Goal: Information Seeking & Learning: Find contact information

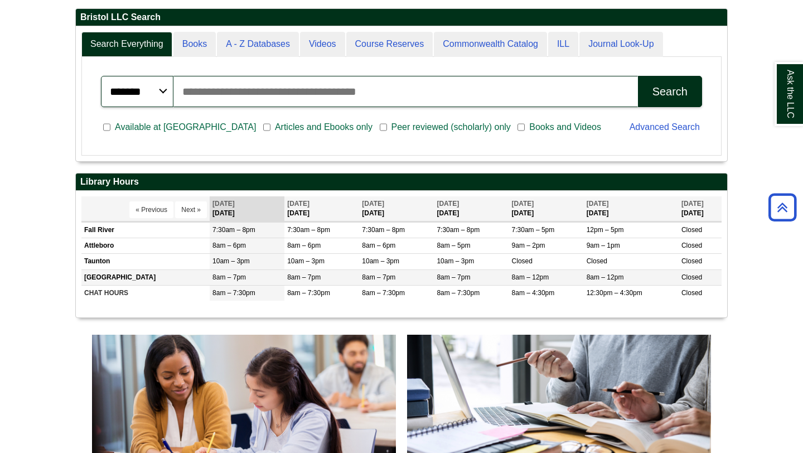
scroll to position [134, 651]
click at [108, 248] on td "Attleboro" at bounding box center [145, 246] width 128 height 16
click at [252, 245] on td "8am – 6pm" at bounding box center [247, 246] width 75 height 16
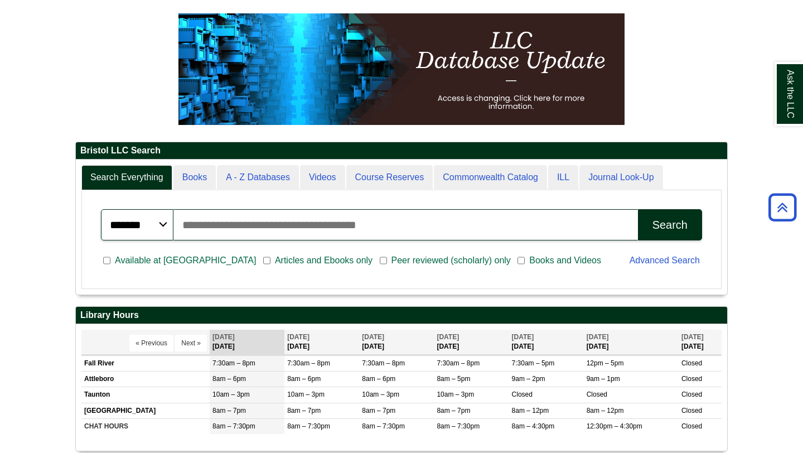
scroll to position [0, 0]
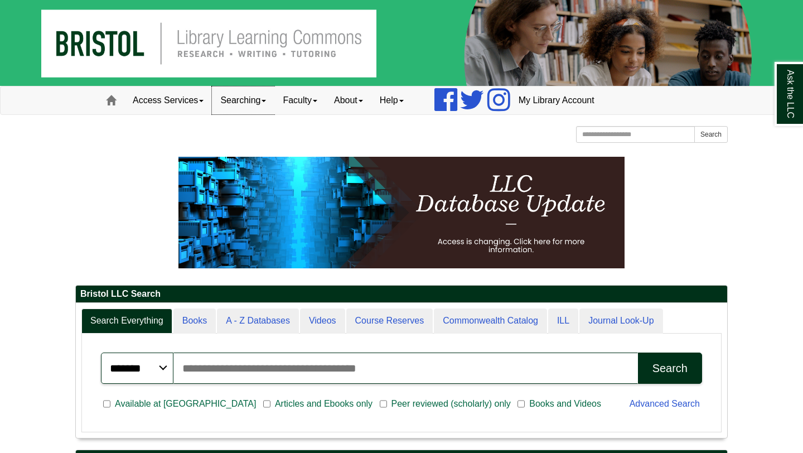
click at [268, 98] on link "Searching" at bounding box center [243, 100] width 62 height 28
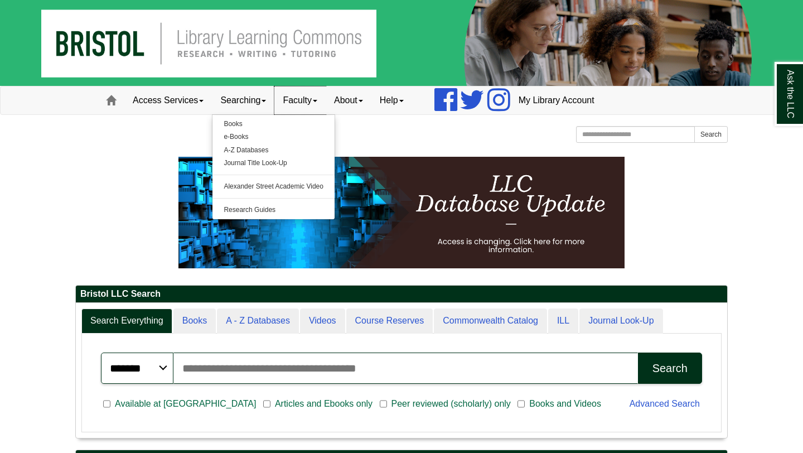
click at [326, 101] on link "Faculty" at bounding box center [299, 100] width 51 height 28
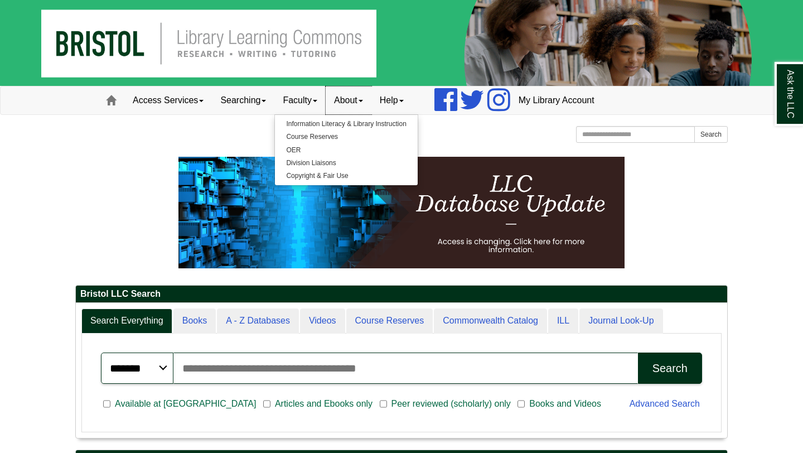
click at [371, 95] on link "About" at bounding box center [349, 100] width 46 height 28
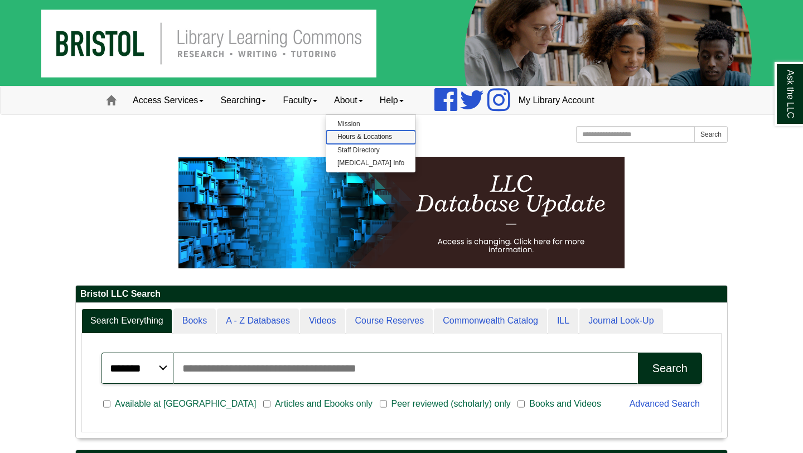
click at [382, 137] on link "Hours & Locations" at bounding box center [370, 136] width 89 height 13
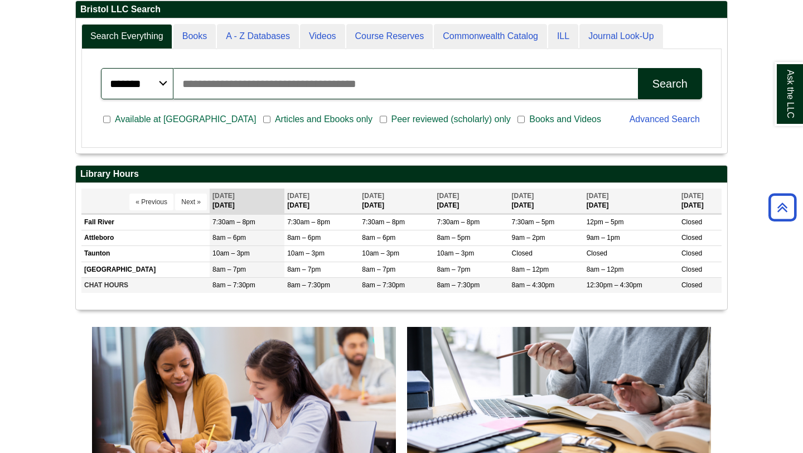
scroll to position [279, 0]
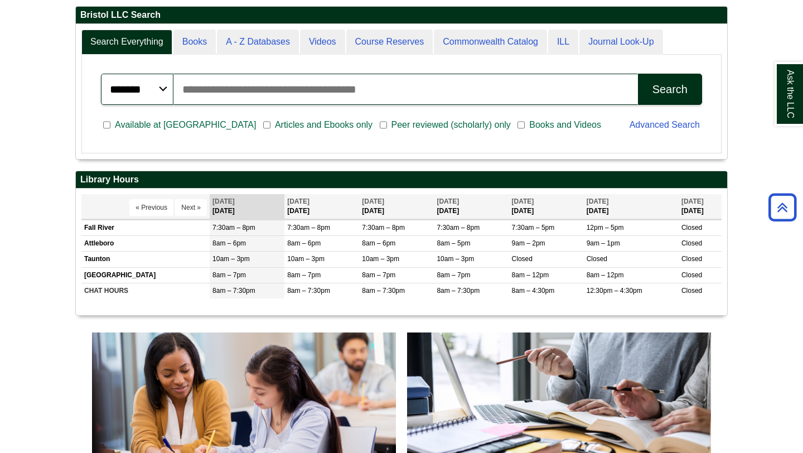
click at [272, 91] on input "Search articles, books, journals & more" at bounding box center [405, 89] width 464 height 31
type input "**"
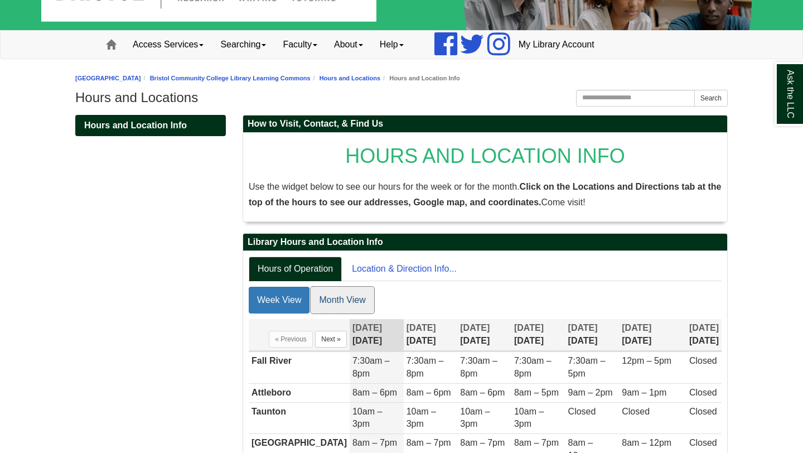
scroll to position [144, 0]
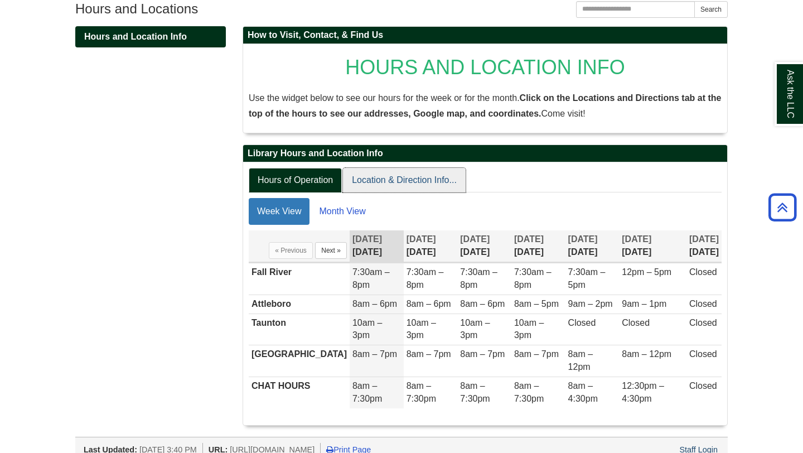
click at [408, 183] on link "Location & Direction Info..." at bounding box center [404, 180] width 123 height 25
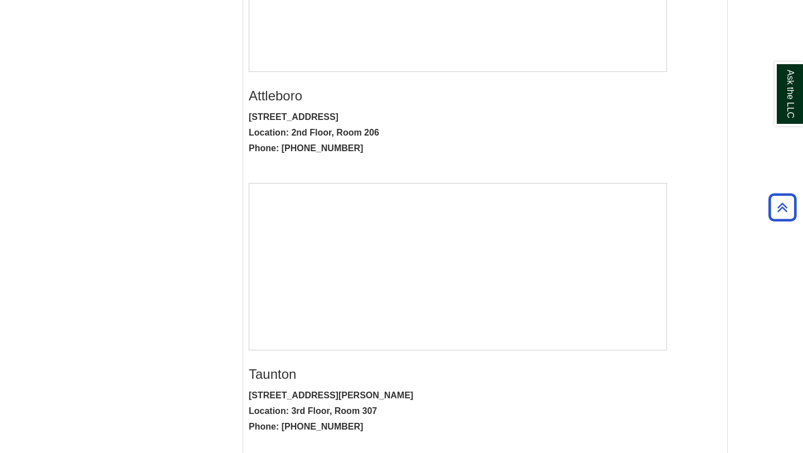
scroll to position [535, 0]
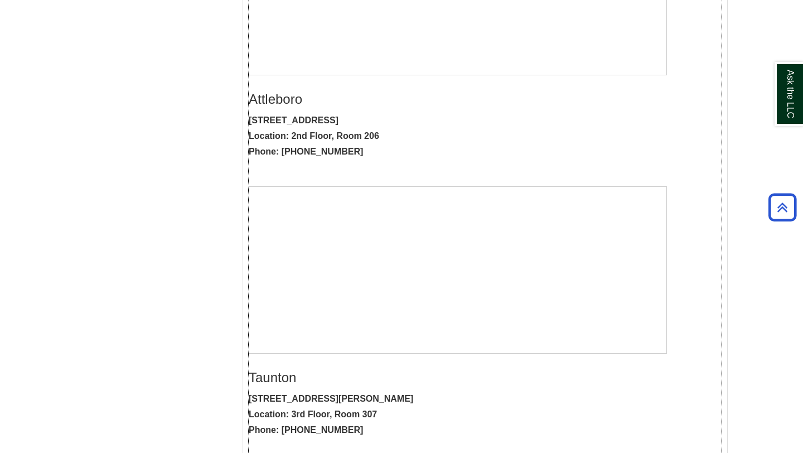
drag, startPoint x: 251, startPoint y: 120, endPoint x: 393, endPoint y: 116, distance: 142.2
click at [379, 116] on strong "11 Field Road, Attleboro, MA 02703 Location: 2nd Floor, Room 206 Phone: 774-357…" at bounding box center [314, 135] width 130 height 41
drag, startPoint x: 250, startPoint y: 99, endPoint x: 390, endPoint y: 138, distance: 145.3
click at [390, 138] on div "Attleboro 11 Field Road, Attleboro, MA 02703 Location: 2nd Floor, Room 206 Phon…" at bounding box center [485, 224] width 473 height 267
copy div "Attleboro 11 Field Road, Attleboro, MA 02703 Location: 2nd Floor, Room 206"
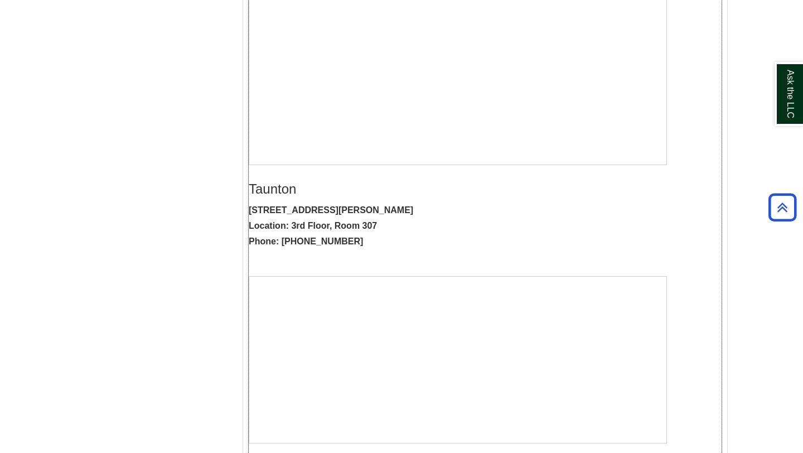
scroll to position [585, 0]
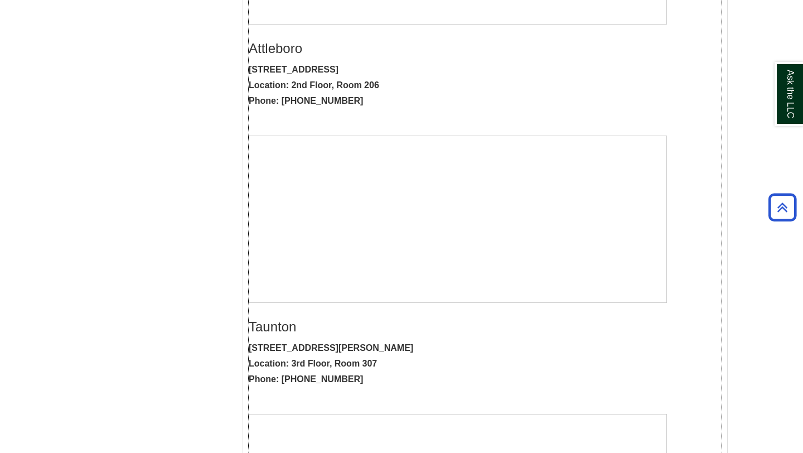
click at [301, 64] on p "11 Field Road, Attleboro, MA 02703 Location: 2nd Floor, Room 206 Phone: 774-357…" at bounding box center [485, 85] width 473 height 47
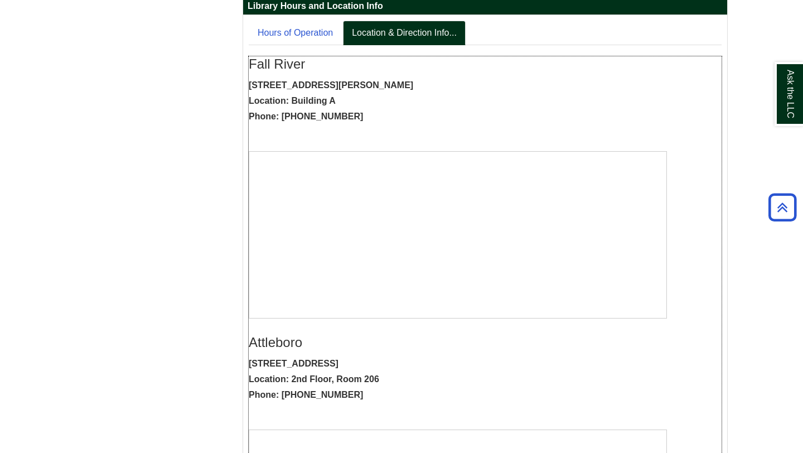
scroll to position [0, 0]
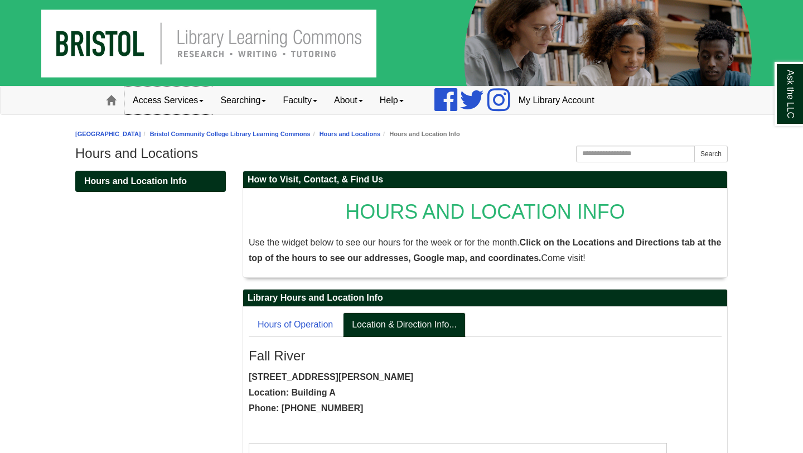
click at [170, 102] on link "Access Services" at bounding box center [168, 100] width 88 height 28
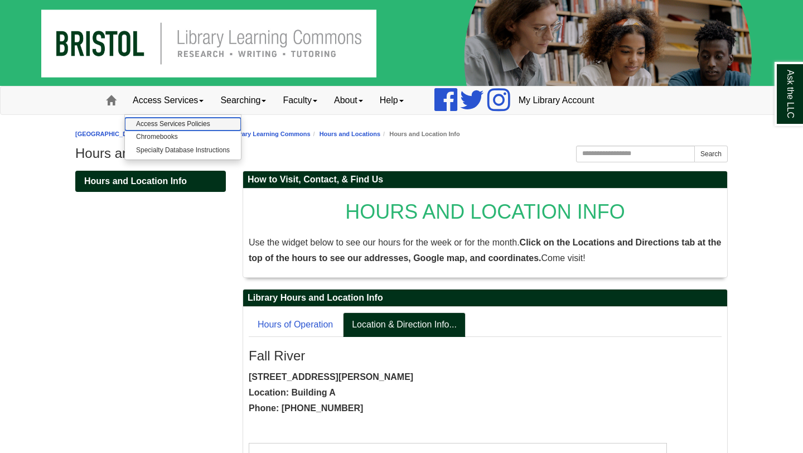
click at [176, 119] on link "Access Services Policies" at bounding box center [183, 124] width 116 height 13
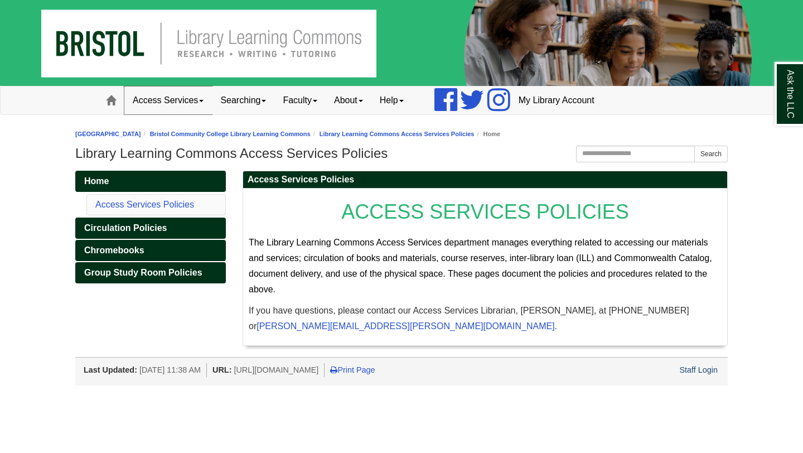
click at [204, 103] on link "Access Services" at bounding box center [168, 100] width 88 height 28
click at [241, 104] on link "Searching" at bounding box center [243, 100] width 62 height 28
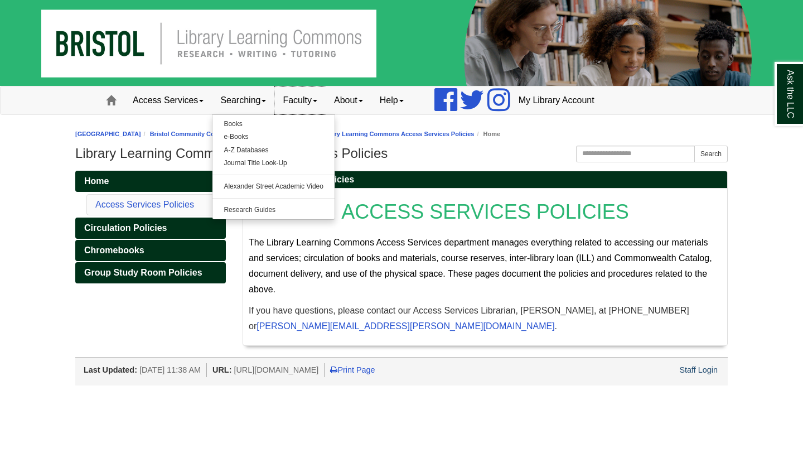
click at [321, 103] on link "Faculty" at bounding box center [299, 100] width 51 height 28
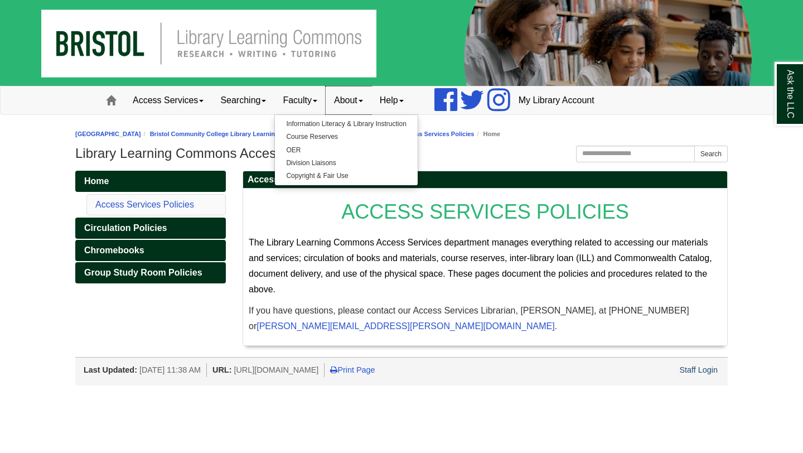
click at [356, 103] on link "About" at bounding box center [349, 100] width 46 height 28
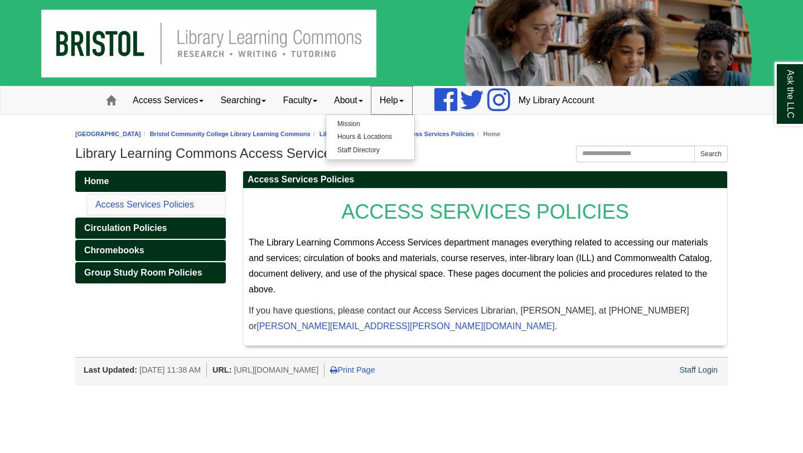
click at [395, 99] on link "Help" at bounding box center [391, 100] width 41 height 28
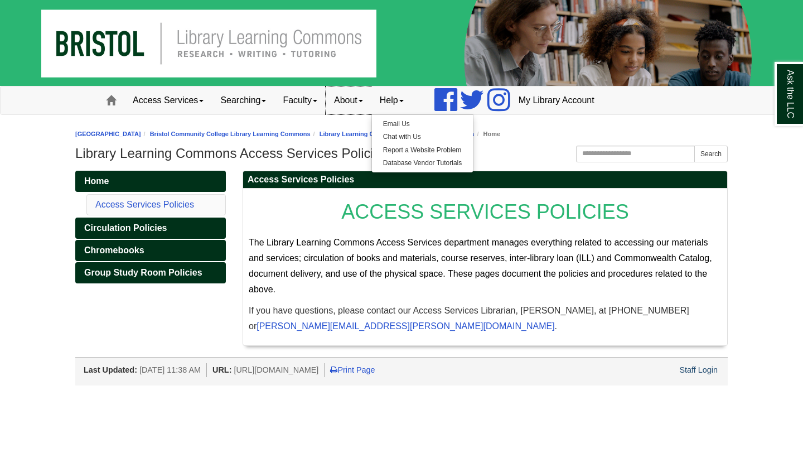
click at [361, 99] on link "About" at bounding box center [349, 100] width 46 height 28
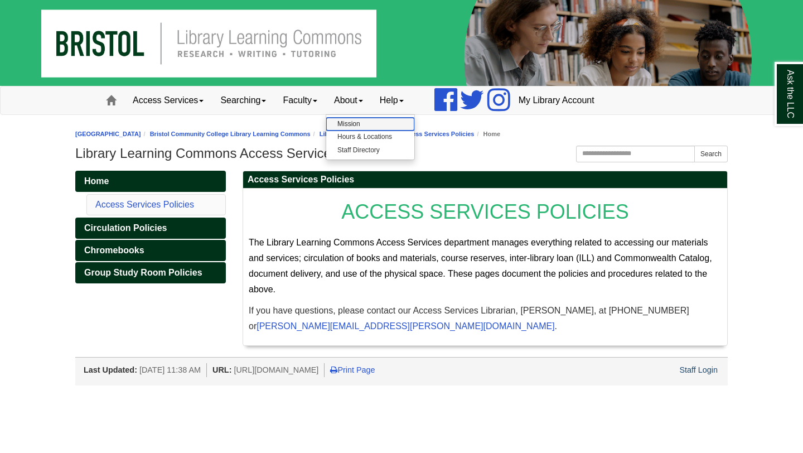
click at [351, 123] on link "Mission" at bounding box center [370, 124] width 88 height 13
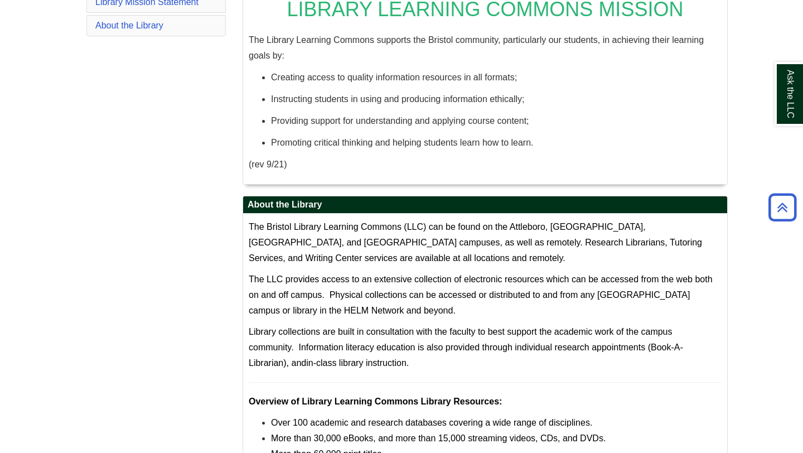
scroll to position [309, 0]
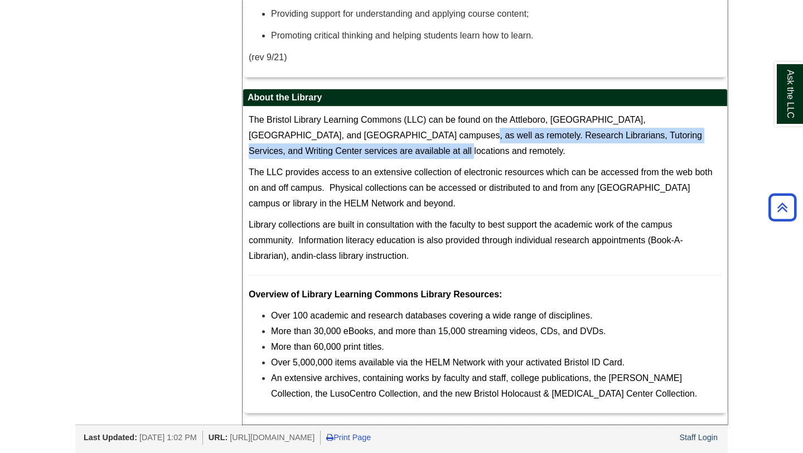
drag, startPoint x: 375, startPoint y: 134, endPoint x: 421, endPoint y: 157, distance: 50.9
click at [421, 157] on p "The Bristol Library Learning Commons (LLC) can be found on the Attleboro, Fall …" at bounding box center [485, 135] width 473 height 47
copy span "Research Librarians, Tutoring Services, and Writing Center services are availab…"
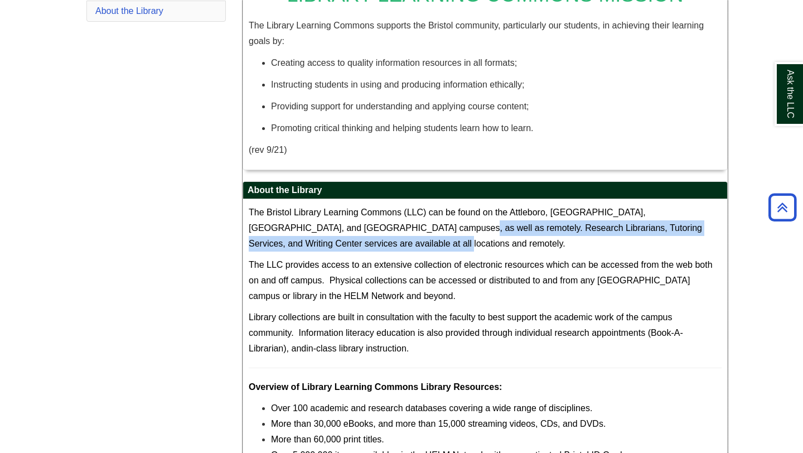
scroll to position [0, 0]
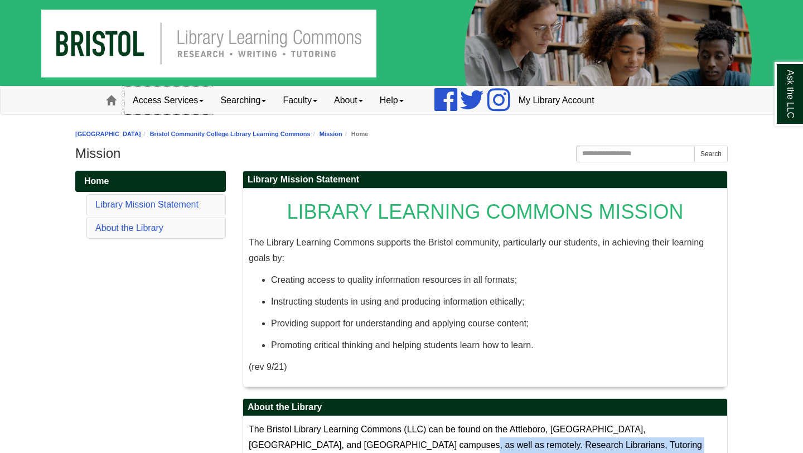
click at [185, 105] on link "Access Services" at bounding box center [168, 100] width 88 height 28
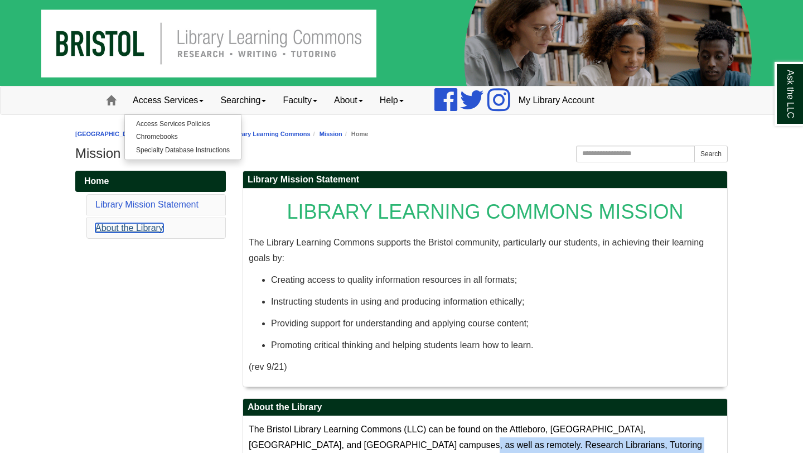
click at [150, 232] on link "About the Library" at bounding box center [129, 227] width 68 height 9
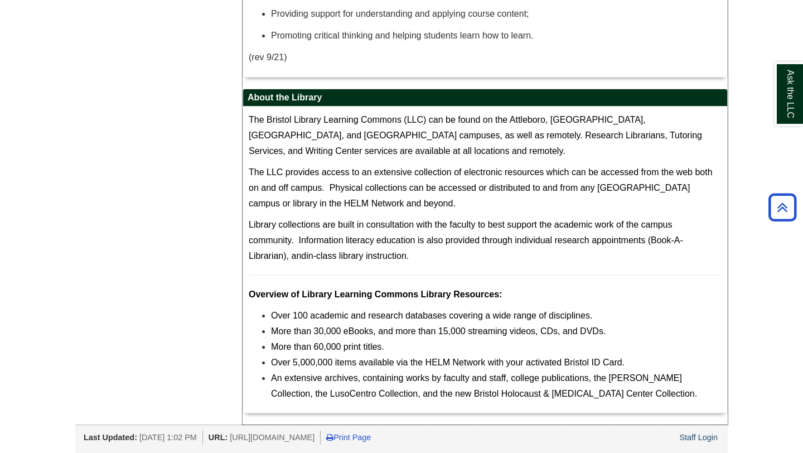
click at [500, 210] on p "The LLC provides access to an extensive collection of electronic resources whic…" at bounding box center [485, 187] width 473 height 47
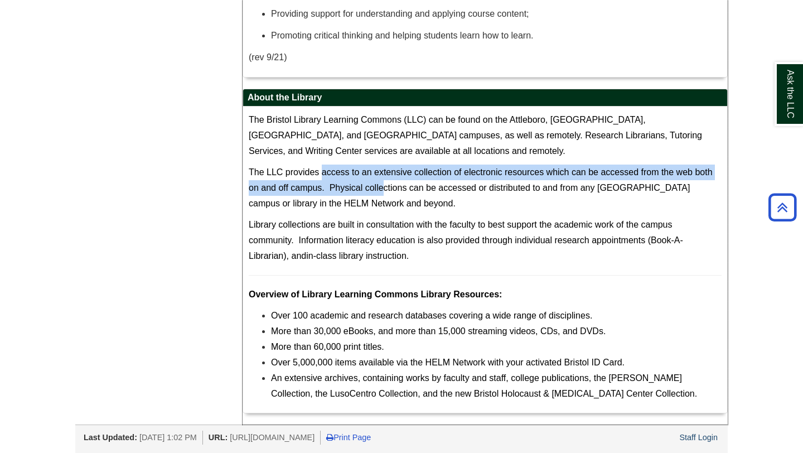
drag, startPoint x: 322, startPoint y: 173, endPoint x: 390, endPoint y: 190, distance: 69.5
click at [384, 190] on span "The LLC provides access to an extensive collection of electronic resources whic…" at bounding box center [481, 187] width 464 height 41
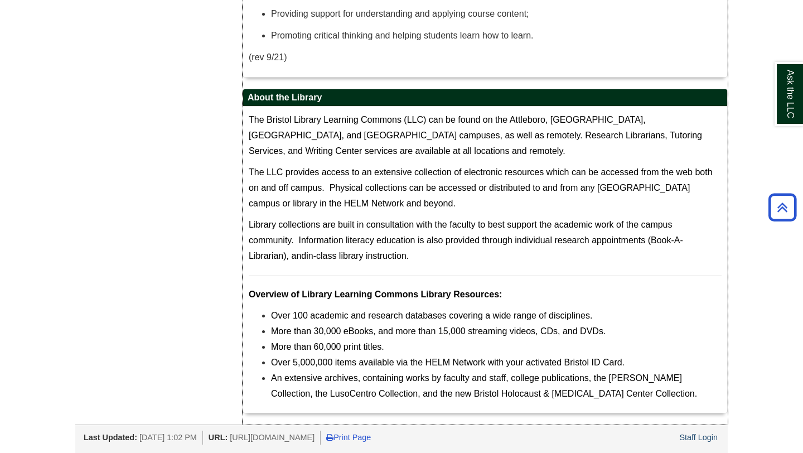
click at [554, 192] on span "The LLC provides access to an extensive collection of electronic resources whic…" at bounding box center [481, 187] width 464 height 41
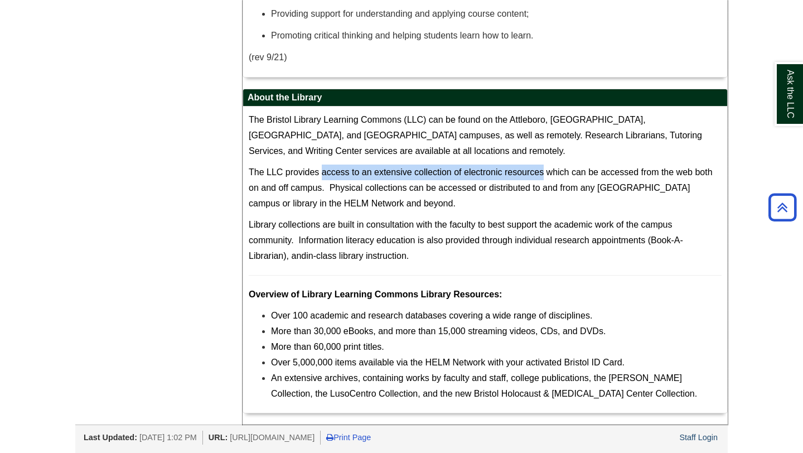
drag, startPoint x: 322, startPoint y: 174, endPoint x: 543, endPoint y: 174, distance: 220.8
click at [543, 174] on span "The LLC provides access to an extensive collection of electronic resources whic…" at bounding box center [481, 187] width 464 height 41
copy span "access to an extensive collection of electronic resources"
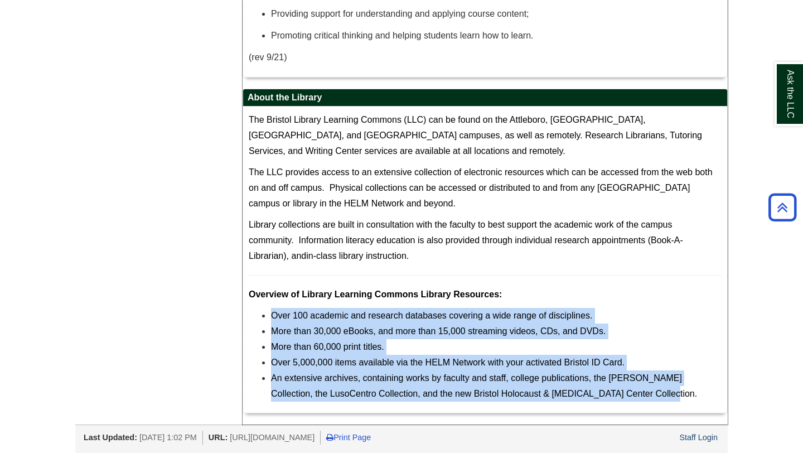
drag, startPoint x: 261, startPoint y: 312, endPoint x: 650, endPoint y: 409, distance: 401.1
click at [650, 409] on div "The Bristol Library Learning Commons (LLC) can be found on the Attleboro, Fall …" at bounding box center [485, 259] width 484 height 306
copy ul "Over 100 academic and research databases covering a wide range of disciplines. …"
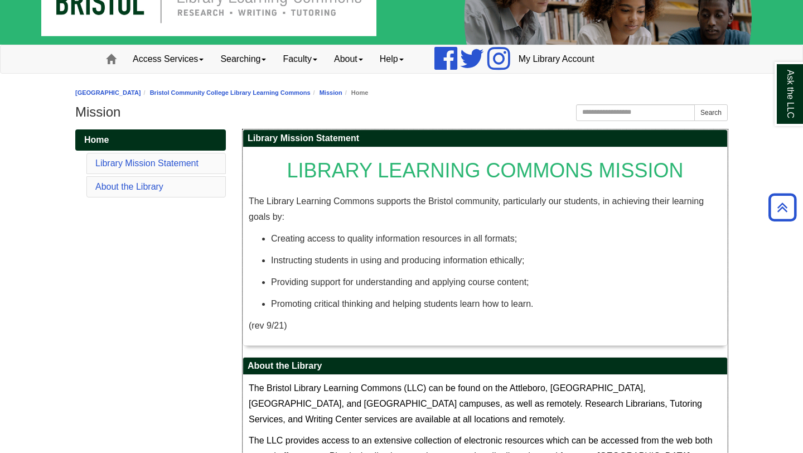
scroll to position [0, 0]
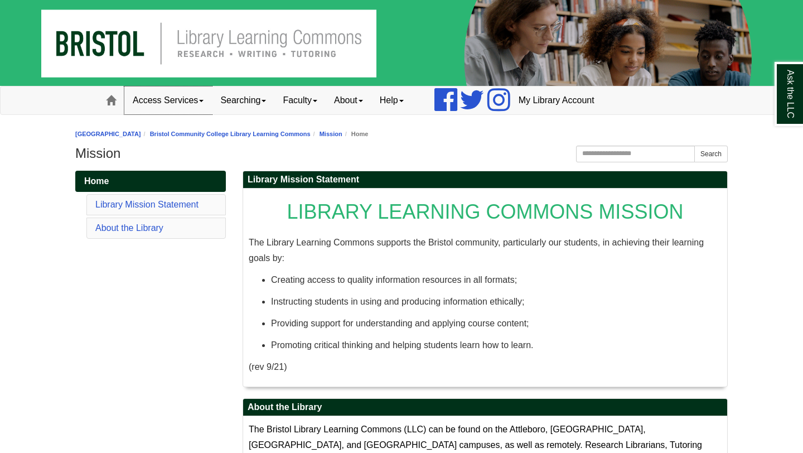
click at [197, 101] on link "Access Services" at bounding box center [168, 100] width 88 height 28
click at [250, 95] on link "Searching" at bounding box center [243, 100] width 62 height 28
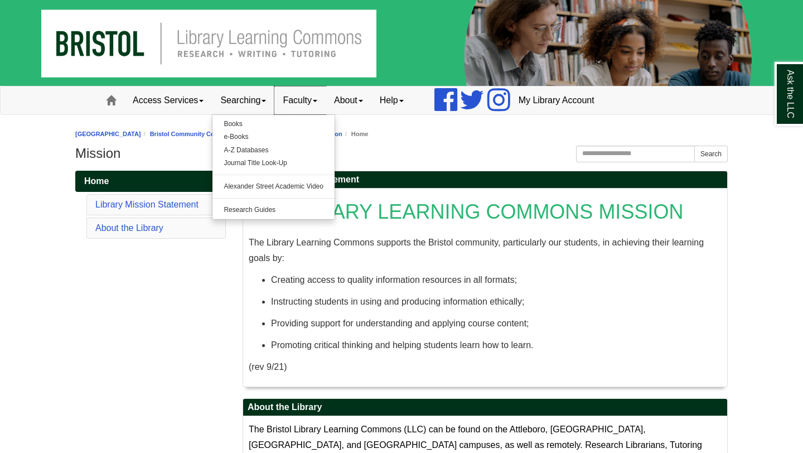
click at [307, 108] on link "Faculty" at bounding box center [299, 100] width 51 height 28
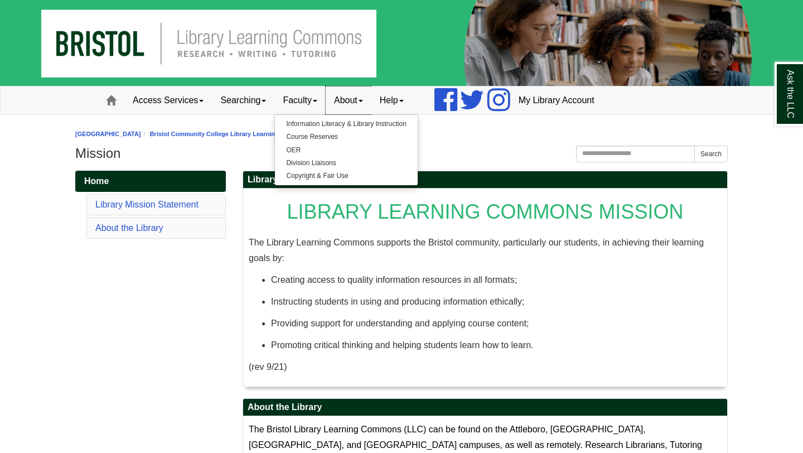
click at [355, 103] on link "About" at bounding box center [349, 100] width 46 height 28
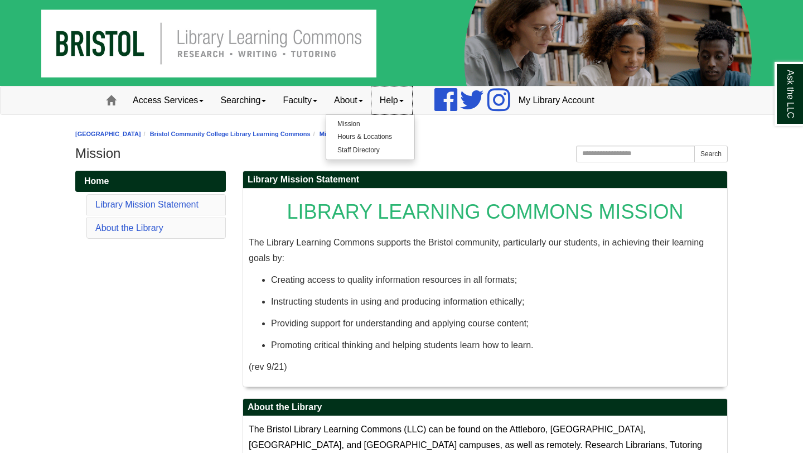
click at [401, 103] on link "Help" at bounding box center [391, 100] width 41 height 28
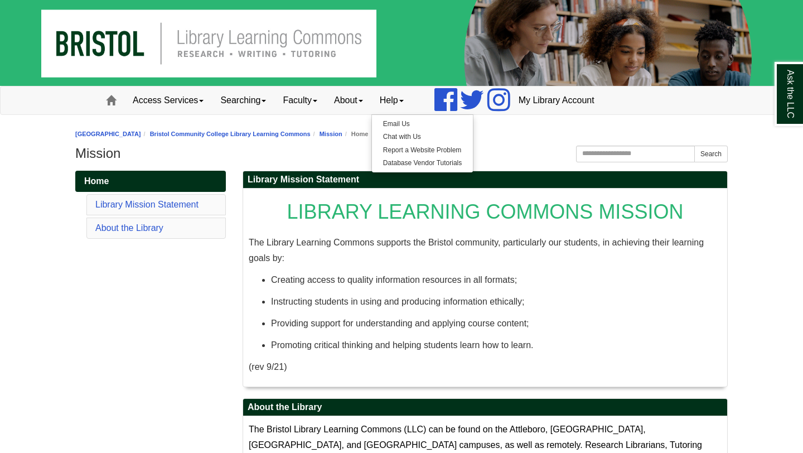
click at [105, 53] on img at bounding box center [401, 43] width 803 height 86
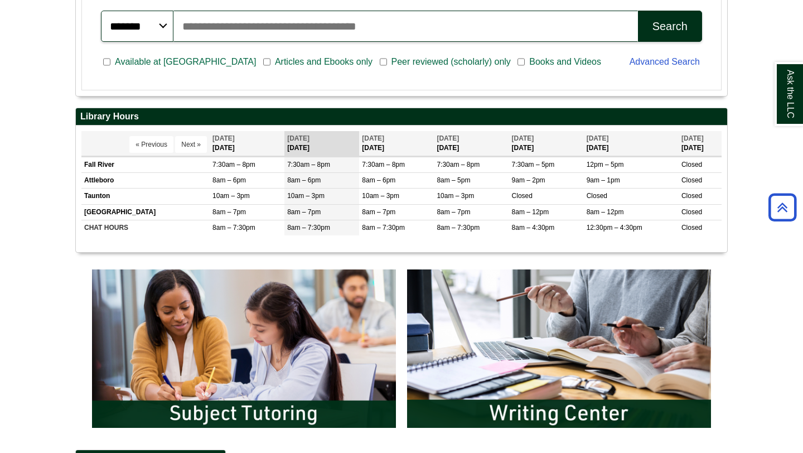
scroll to position [344, 0]
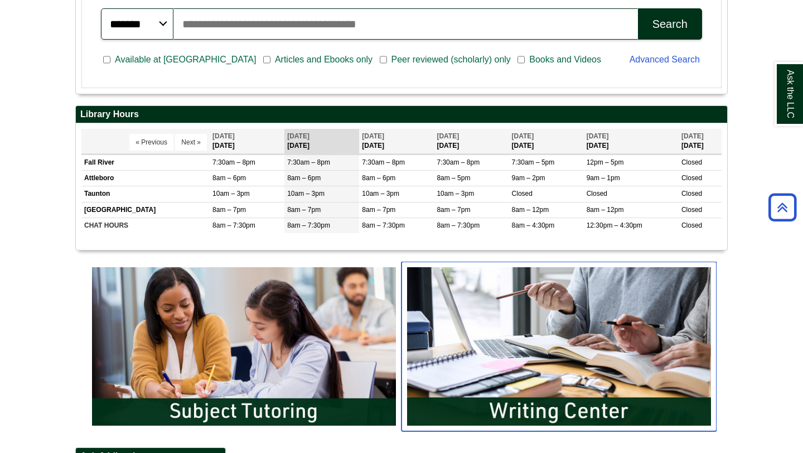
click at [537, 362] on img "slideshow" at bounding box center [558, 347] width 315 height 170
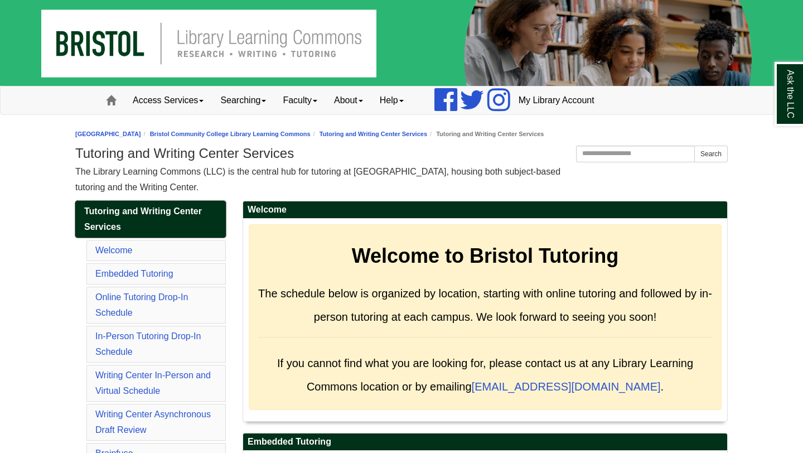
click at [144, 211] on span "Tutoring and Writing Center Services" at bounding box center [143, 218] width 118 height 25
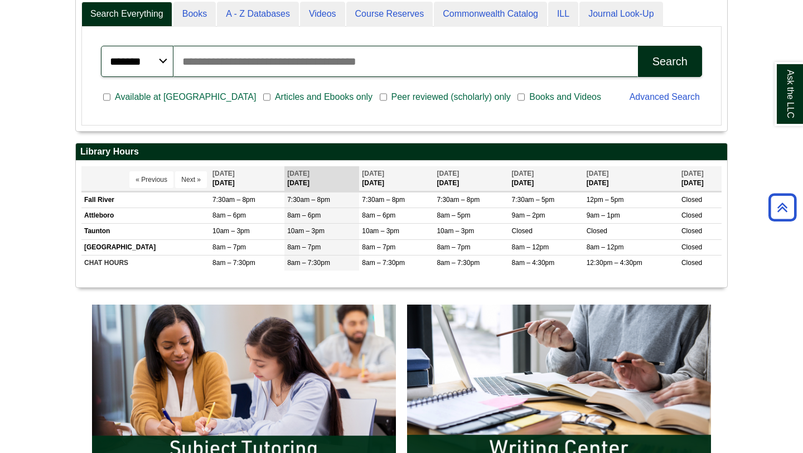
scroll to position [311, 0]
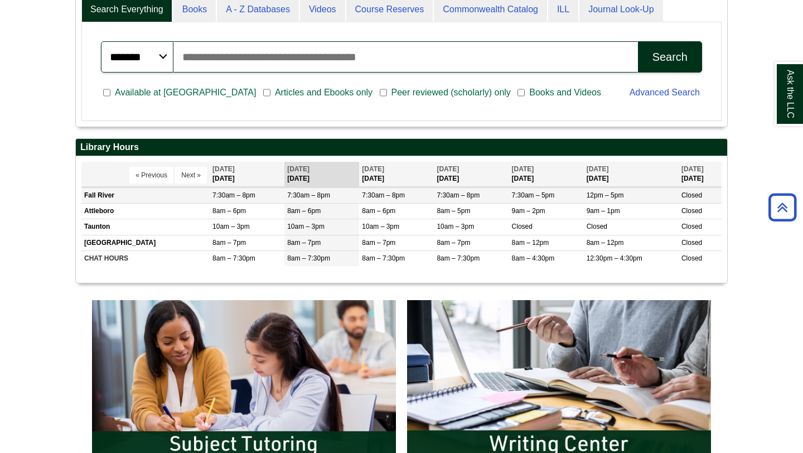
click at [105, 198] on td "Fall River" at bounding box center [145, 196] width 128 height 16
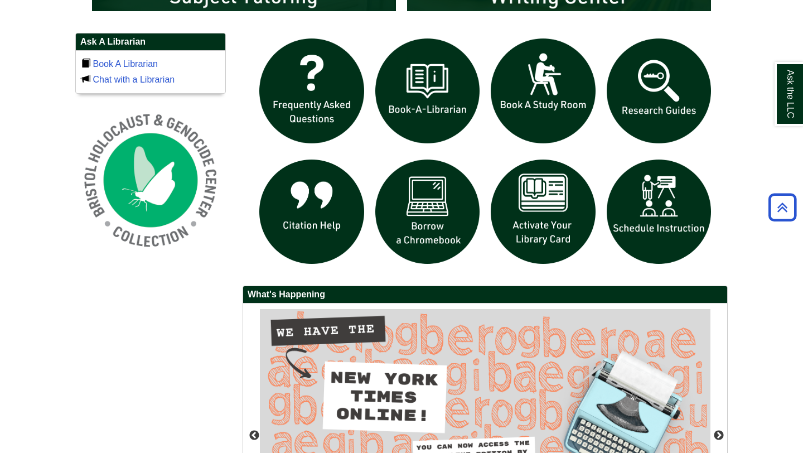
scroll to position [764, 0]
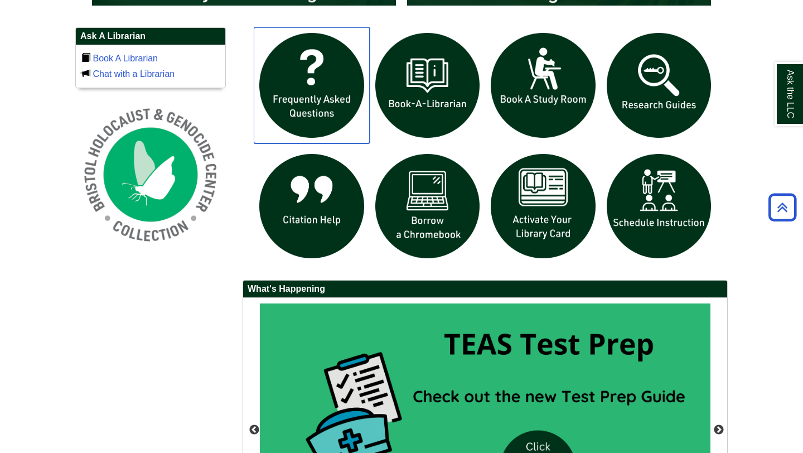
click at [314, 83] on img "slideshow" at bounding box center [312, 85] width 116 height 116
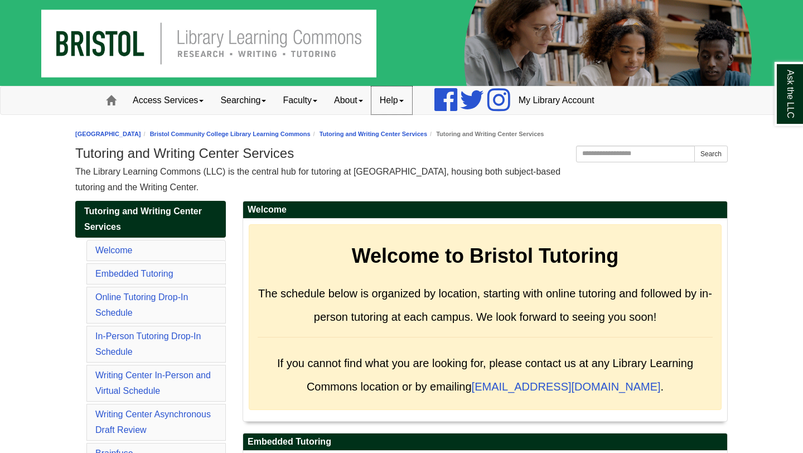
click at [409, 109] on link "Help" at bounding box center [391, 100] width 41 height 28
click at [359, 99] on link "About" at bounding box center [349, 100] width 46 height 28
click at [366, 135] on link "Hours & Locations" at bounding box center [370, 136] width 88 height 13
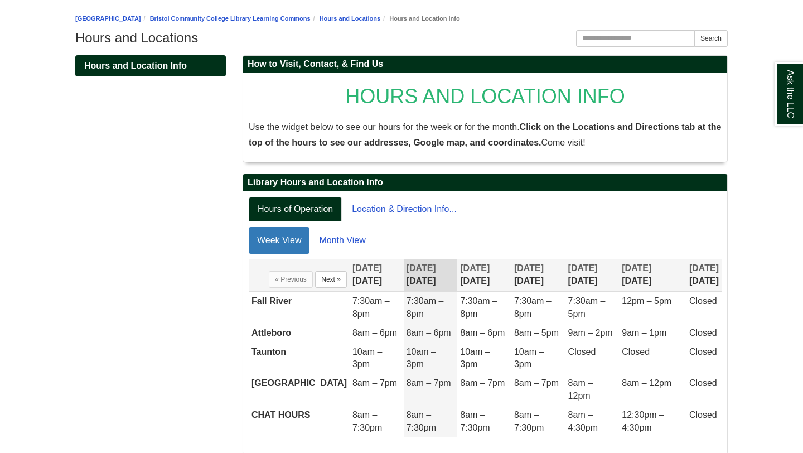
scroll to position [118, 0]
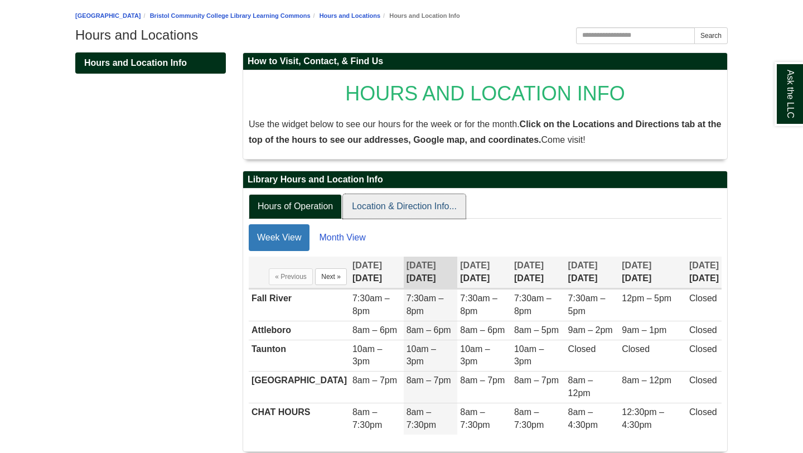
click at [417, 206] on link "Location & Direction Info..." at bounding box center [404, 206] width 123 height 25
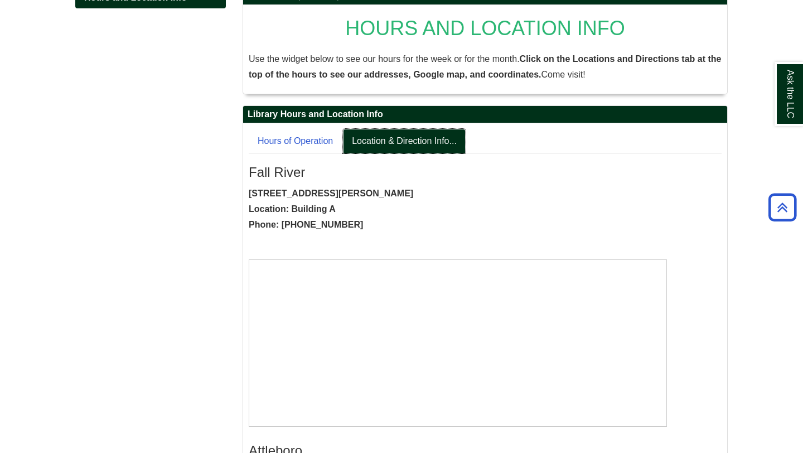
scroll to position [191, 0]
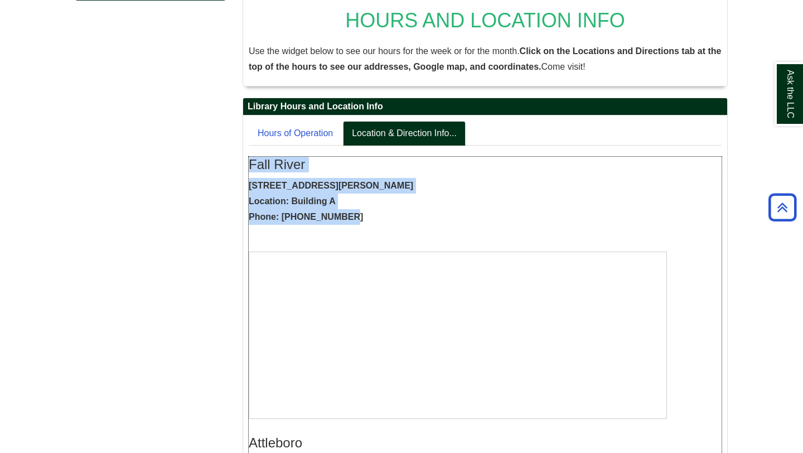
drag, startPoint x: 249, startPoint y: 164, endPoint x: 348, endPoint y: 219, distance: 112.8
click at [348, 219] on div "Fall River 777 Elsbree Street, Fall River, MA, 02720 Location: Building A Phone…" at bounding box center [485, 290] width 473 height 267
copy div "Fall River 777 Elsbree Street, Fall River, MA, 02720 Location: Building A Phone…"
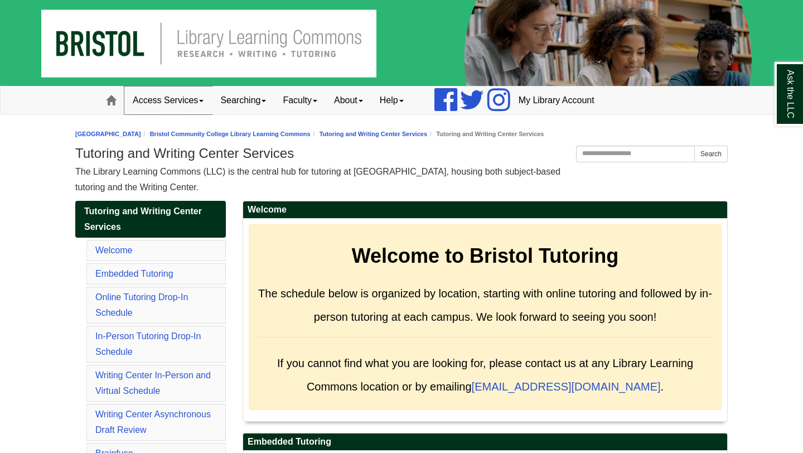
click at [176, 96] on link "Access Services" at bounding box center [168, 100] width 88 height 28
click at [190, 127] on link "Access Services Policies" at bounding box center [183, 124] width 116 height 13
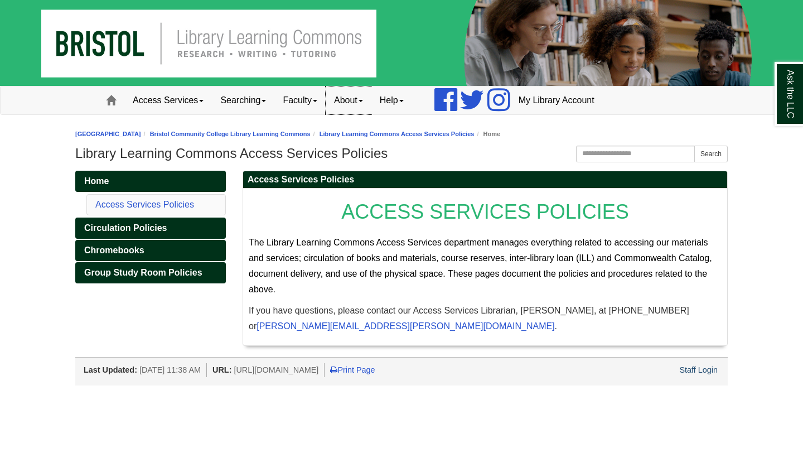
click at [349, 101] on link "About" at bounding box center [349, 100] width 46 height 28
click at [356, 122] on link "Mission" at bounding box center [370, 124] width 88 height 13
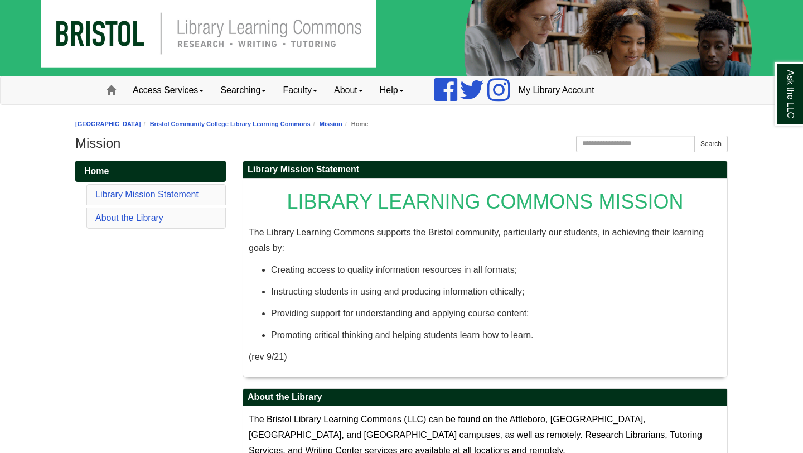
scroll to position [7, 0]
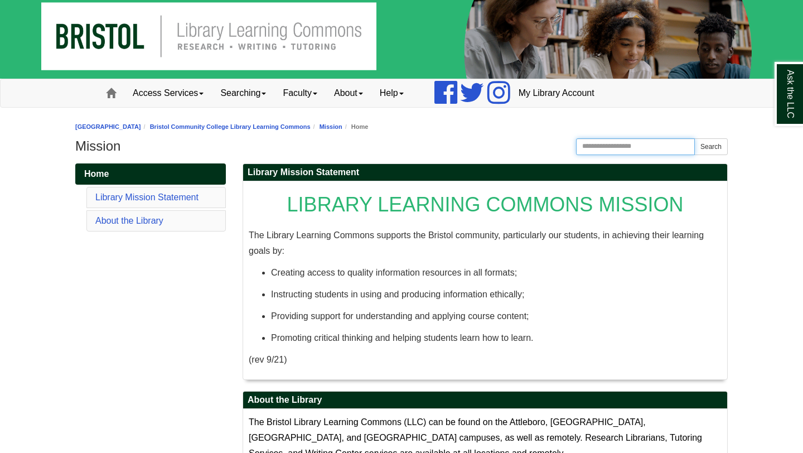
click at [597, 152] on input "Search the Website" at bounding box center [635, 146] width 119 height 17
type input "**********"
click at [694, 138] on button "Search" at bounding box center [710, 146] width 33 height 17
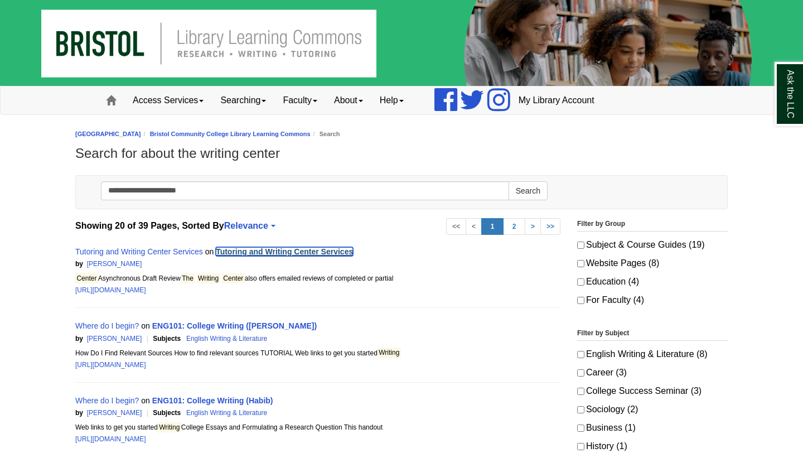
click at [330, 249] on link "Tutoring and Writing Center Services" at bounding box center [284, 251] width 137 height 9
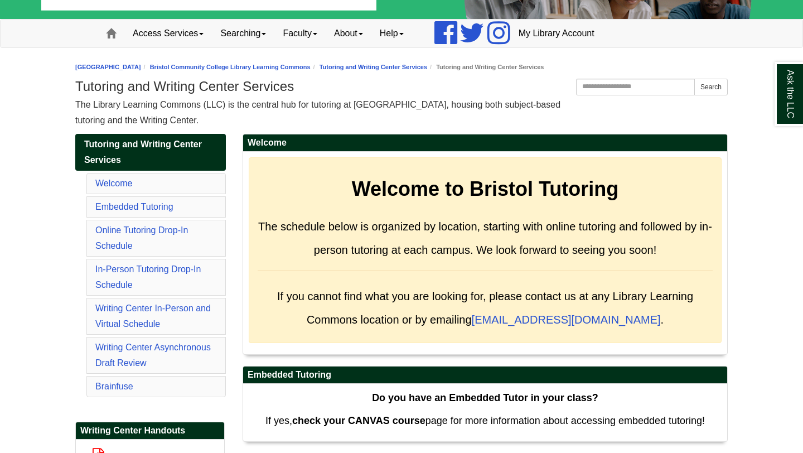
scroll to position [71, 0]
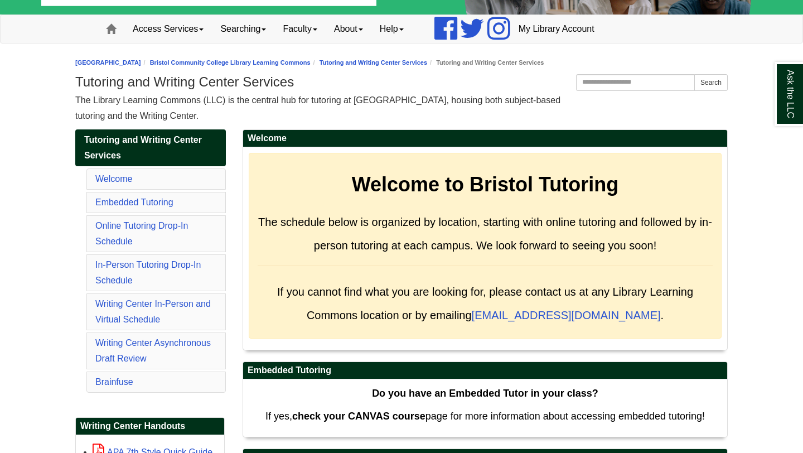
click at [139, 173] on li "Welcome" at bounding box center [155, 178] width 139 height 21
click at [120, 179] on link "Welcome" at bounding box center [113, 178] width 37 height 9
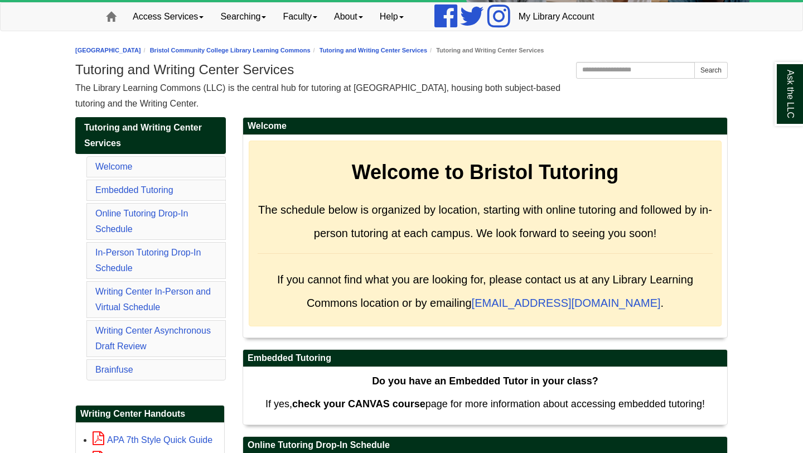
scroll to position [84, 0]
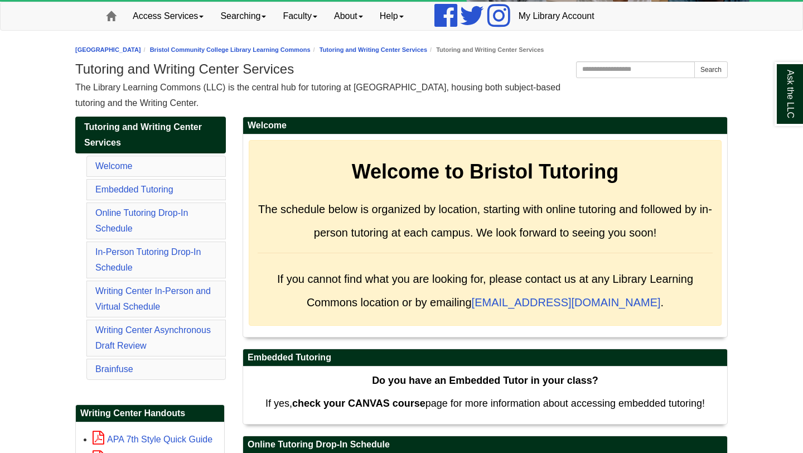
drag, startPoint x: 80, startPoint y: 88, endPoint x: 254, endPoint y: 105, distance: 174.9
click at [254, 105] on div "The Library Learning Commons (LLC) is the central hub for tutoring at Bristol C…" at bounding box center [401, 95] width 652 height 31
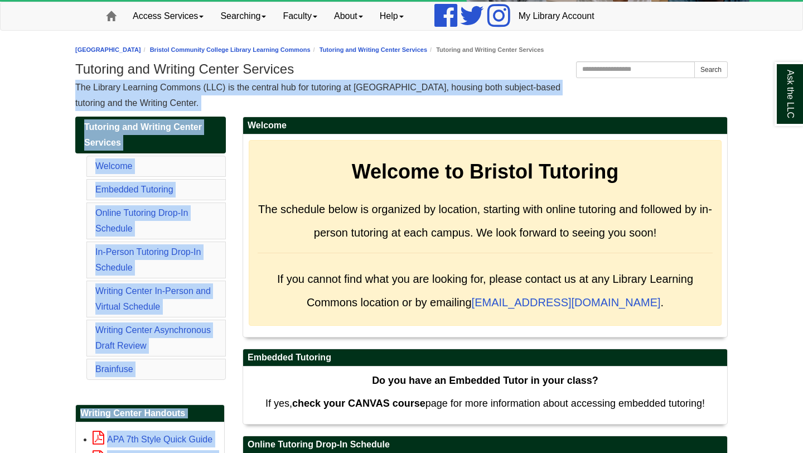
drag, startPoint x: 75, startPoint y: 84, endPoint x: 236, endPoint y: 110, distance: 163.3
copy body "The Library Learning Commons (LLC) is the central hub for tutoring at Bristol C…"
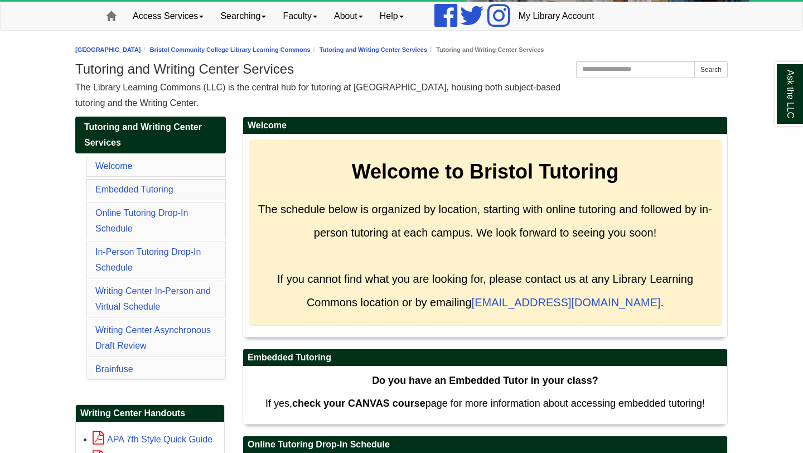
drag, startPoint x: 75, startPoint y: 87, endPoint x: 244, endPoint y: 96, distance: 169.2
click at [244, 96] on div "The Library Learning Commons (LLC) is the central hub for tutoring at Bristol C…" at bounding box center [401, 95] width 652 height 31
copy span "The Library Learning Commons (LLC) is the central hub for tutoring at Bristol C…"
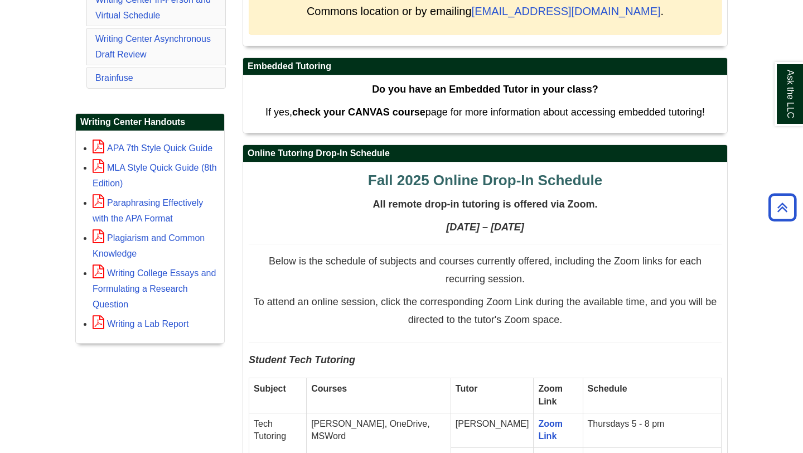
scroll to position [378, 0]
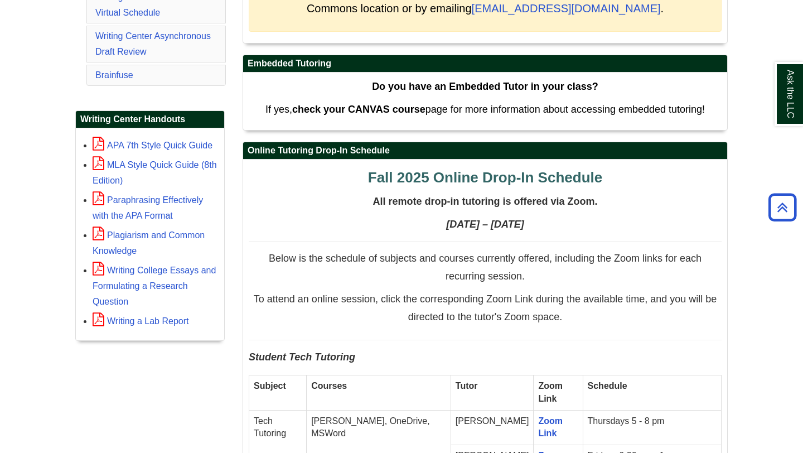
drag, startPoint x: 78, startPoint y: 134, endPoint x: 214, endPoint y: 330, distance: 238.0
click at [214, 330] on div "APA 7th Style Quick Guide MLA Style Quick Guide (8th Edition) Paraphrasing Effe…" at bounding box center [150, 234] width 148 height 212
copy ul "APA 7th Style Quick Guide MLA Style Quick Guide (8th Edition) Paraphrasing Effe…"
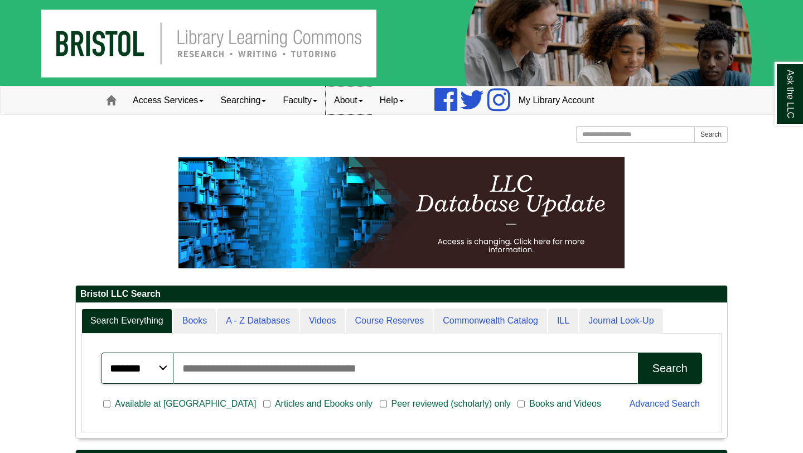
click at [370, 105] on link "About" at bounding box center [349, 100] width 46 height 28
click at [381, 138] on link "Hours & Locations" at bounding box center [370, 136] width 89 height 13
click at [365, 100] on link "About" at bounding box center [349, 100] width 46 height 28
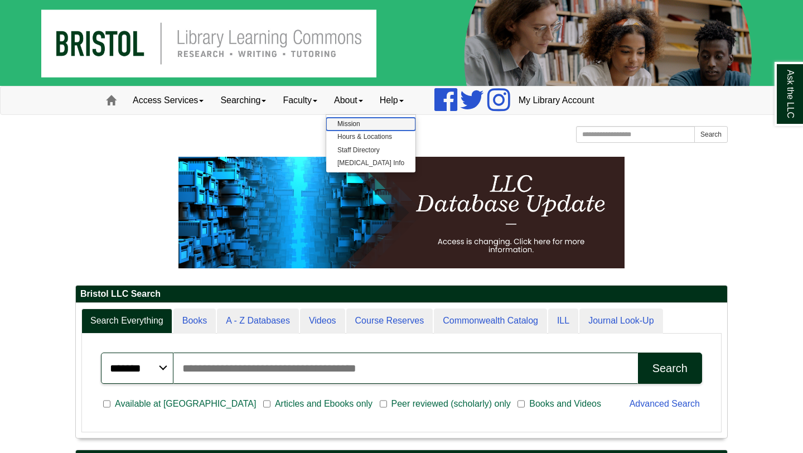
click at [362, 124] on link "Mission" at bounding box center [370, 124] width 89 height 13
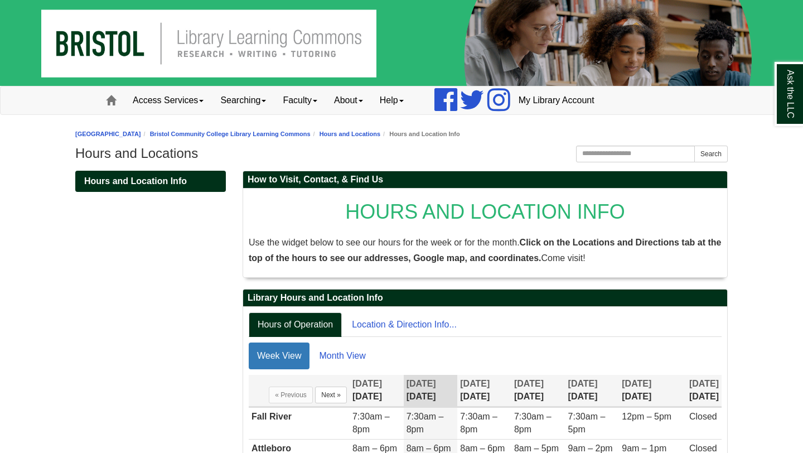
scroll to position [144, 0]
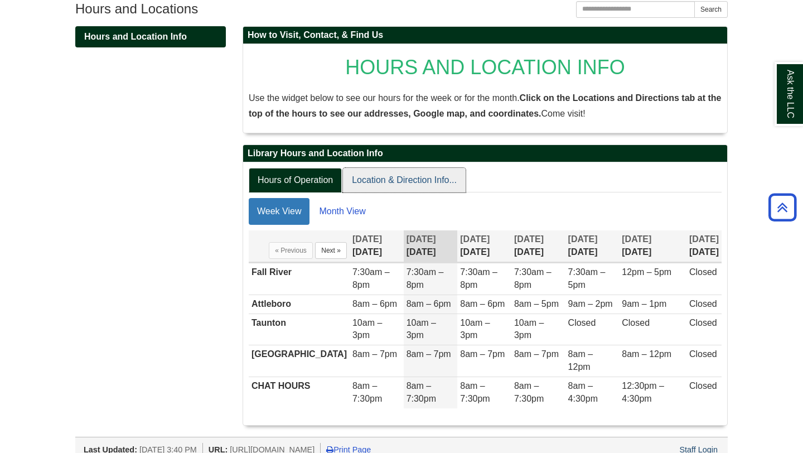
click at [441, 185] on link "Location & Direction Info..." at bounding box center [404, 180] width 123 height 25
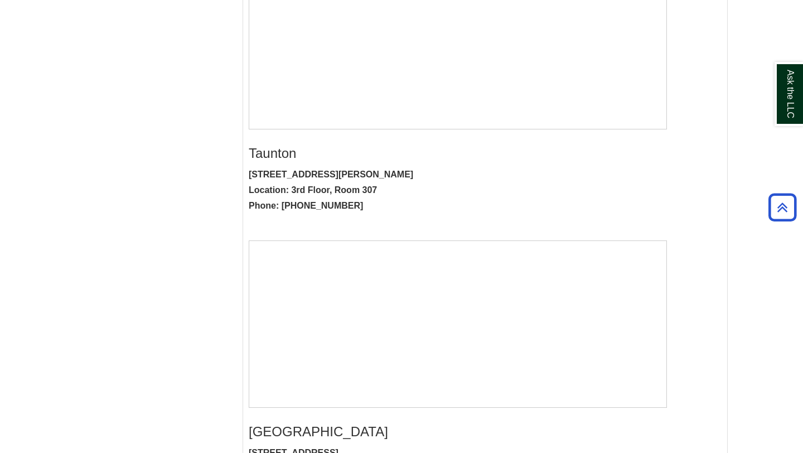
scroll to position [716, 0]
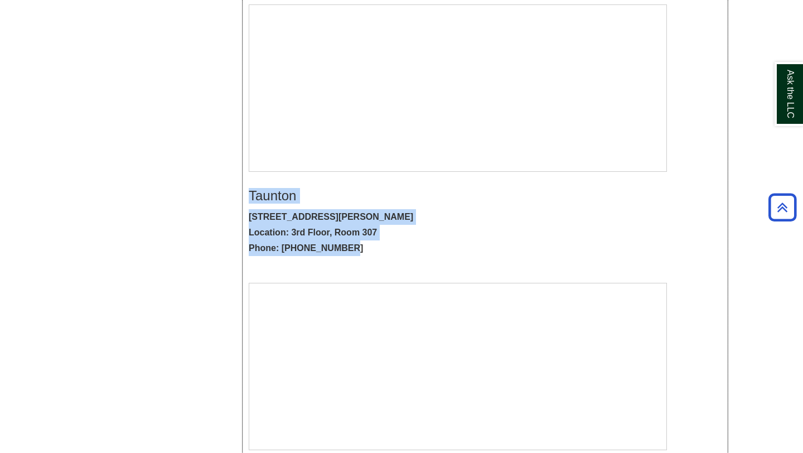
drag, startPoint x: 248, startPoint y: 195, endPoint x: 381, endPoint y: 246, distance: 142.8
click at [381, 246] on div "Hours of Operation Location & Direction Info... Week View Month View Display of…" at bounding box center [485, 154] width 484 height 1128
copy div "Taunton 2 Hamilton Street, Taunton, MA 02780 Location: 3rd Floor, Room 307 Phon…"
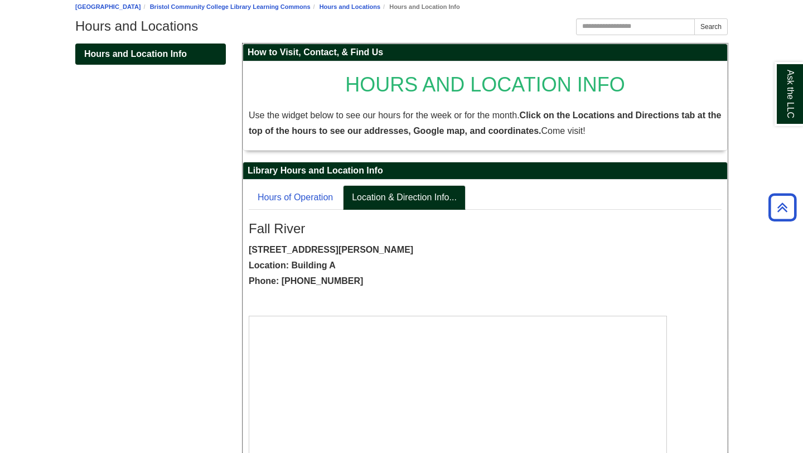
scroll to position [0, 0]
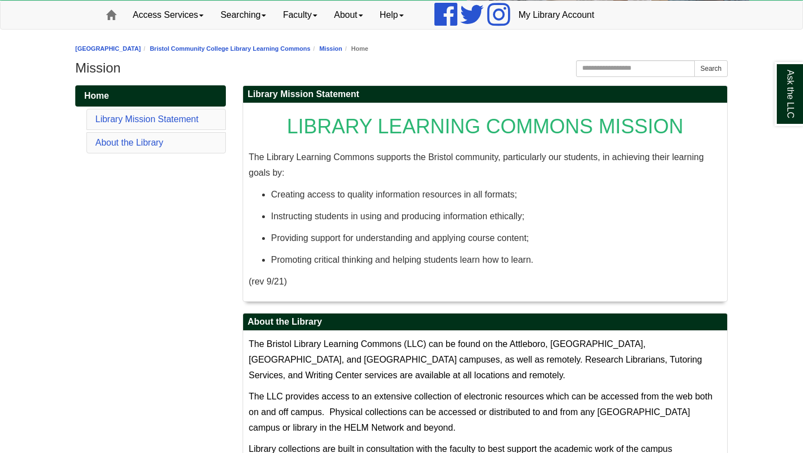
scroll to position [88, 0]
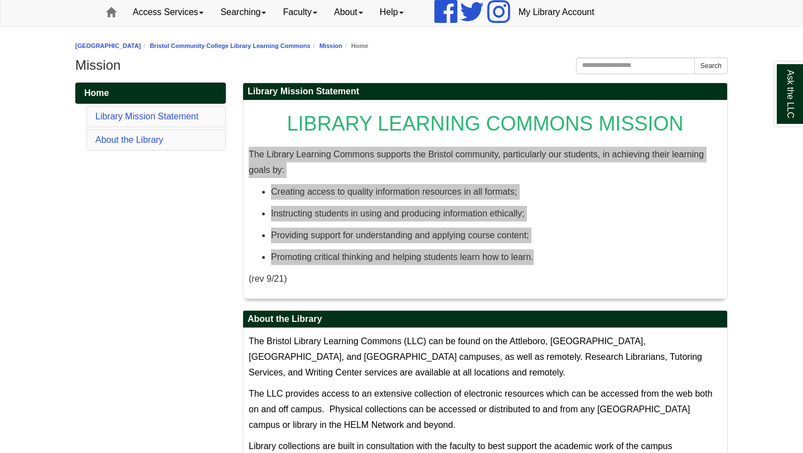
drag, startPoint x: 249, startPoint y: 152, endPoint x: 549, endPoint y: 252, distance: 316.3
click at [548, 248] on div "LIBRARY LEARNING COMMONS MISSION The Library Learning Commons supports the Bris…" at bounding box center [485, 199] width 473 height 187
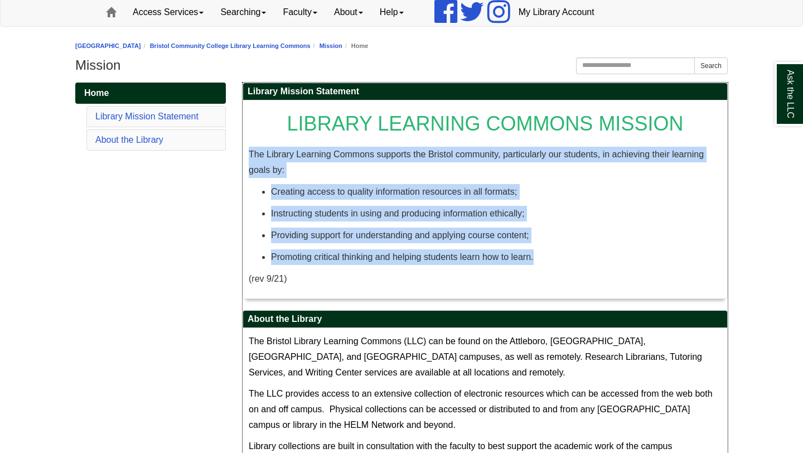
copy div "The Library Learning Commons supports the Bristol community, particularly our s…"
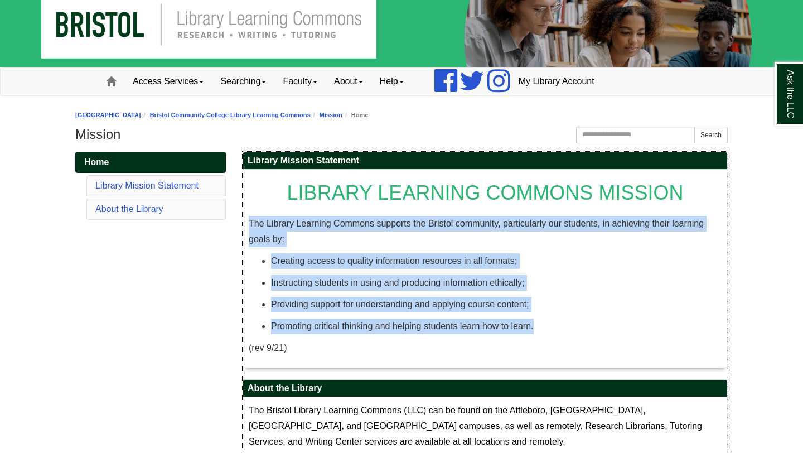
scroll to position [0, 0]
